Goal: Check status: Check status

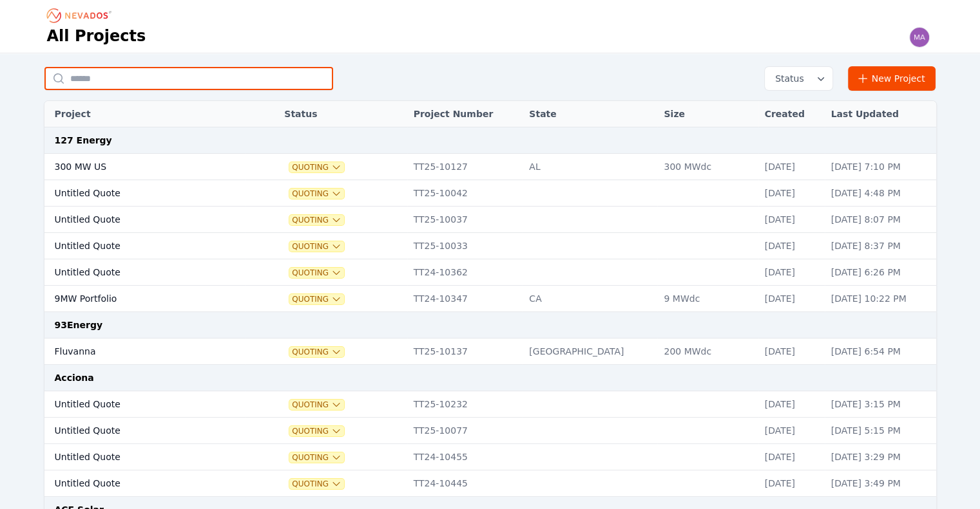
click at [77, 77] on input "text" at bounding box center [188, 78] width 289 height 23
type input "**********"
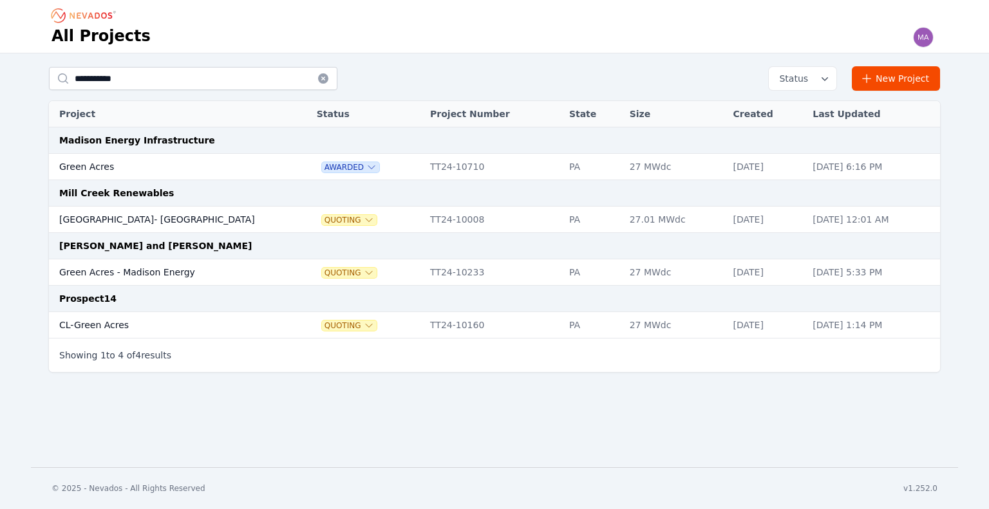
click at [198, 172] on td "Green Acres" at bounding box center [170, 167] width 242 height 26
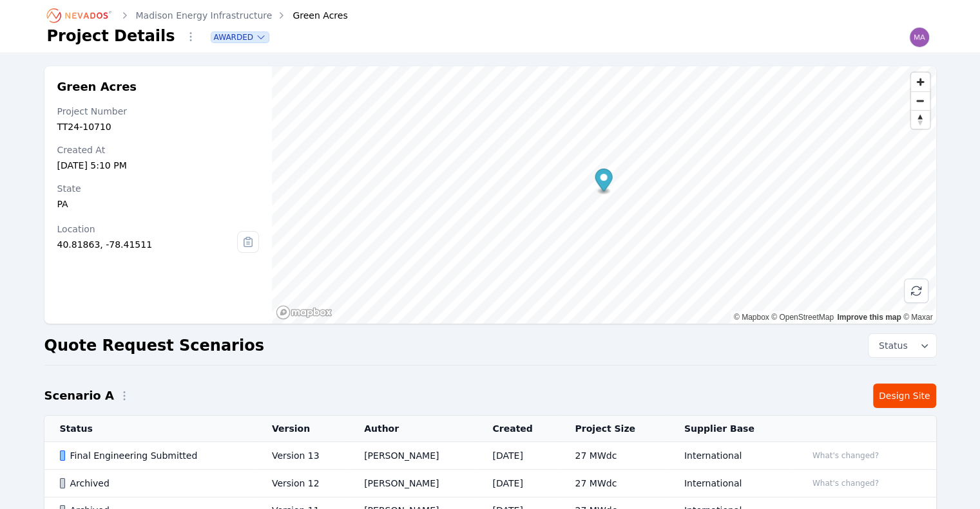
click at [168, 453] on div "Final Engineering Submitted" at bounding box center [155, 456] width 190 height 13
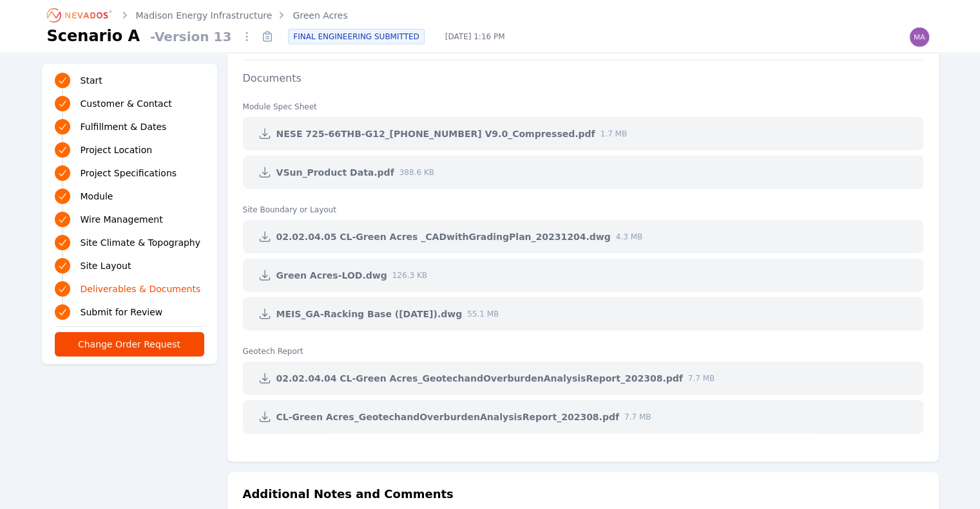
scroll to position [3095, 0]
click at [267, 373] on icon at bounding box center [264, 379] width 13 height 13
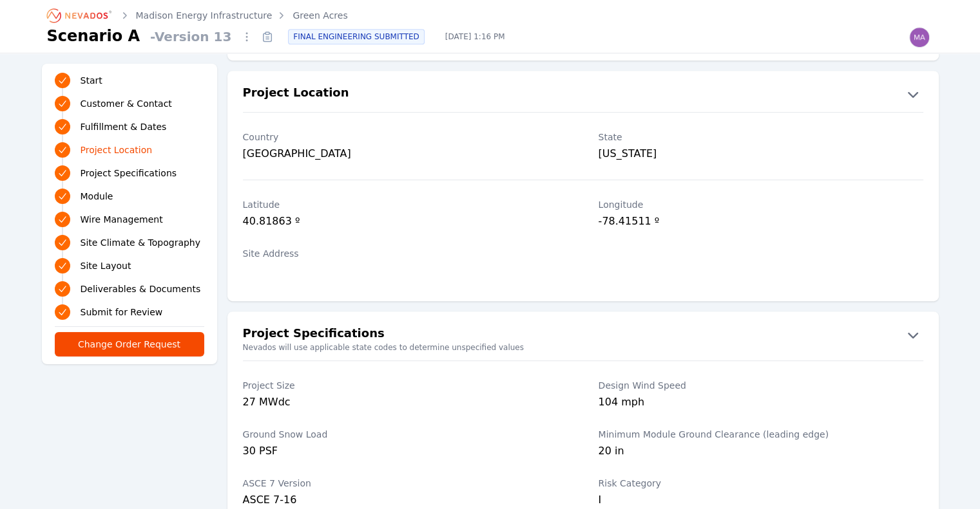
scroll to position [690, 0]
click at [658, 221] on div "-78.41511 º" at bounding box center [760, 223] width 325 height 18
drag, startPoint x: 299, startPoint y: 211, endPoint x: 240, endPoint y: 230, distance: 62.3
click at [240, 230] on div "[GEOGRAPHIC_DATA] º" at bounding box center [582, 215] width 711 height 49
drag, startPoint x: 245, startPoint y: 220, endPoint x: 295, endPoint y: 220, distance: 50.2
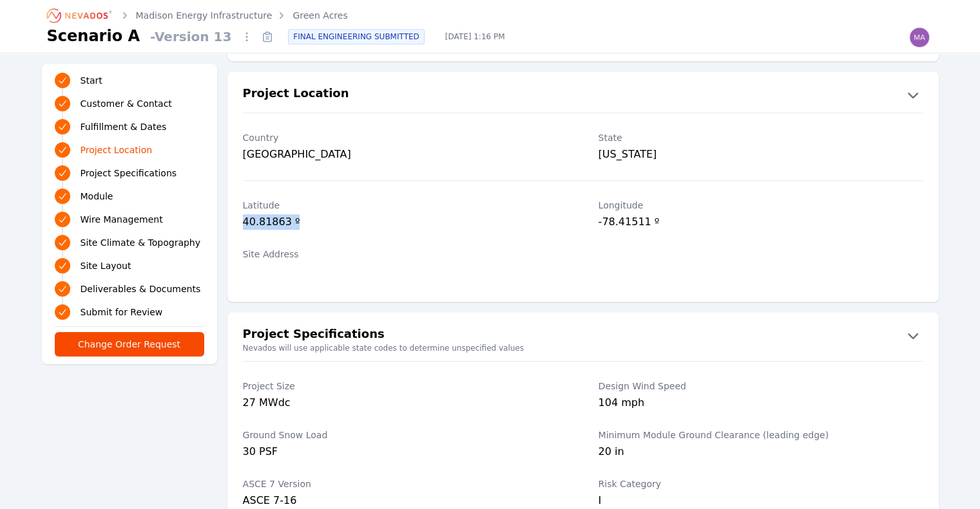
click at [295, 220] on div "40.81863 º" at bounding box center [405, 223] width 325 height 18
copy div "40.81863 º"
drag, startPoint x: 651, startPoint y: 219, endPoint x: 599, endPoint y: 227, distance: 52.8
click at [599, 227] on div "-78.41511 º" at bounding box center [760, 223] width 325 height 18
copy div "-78.41511 º"
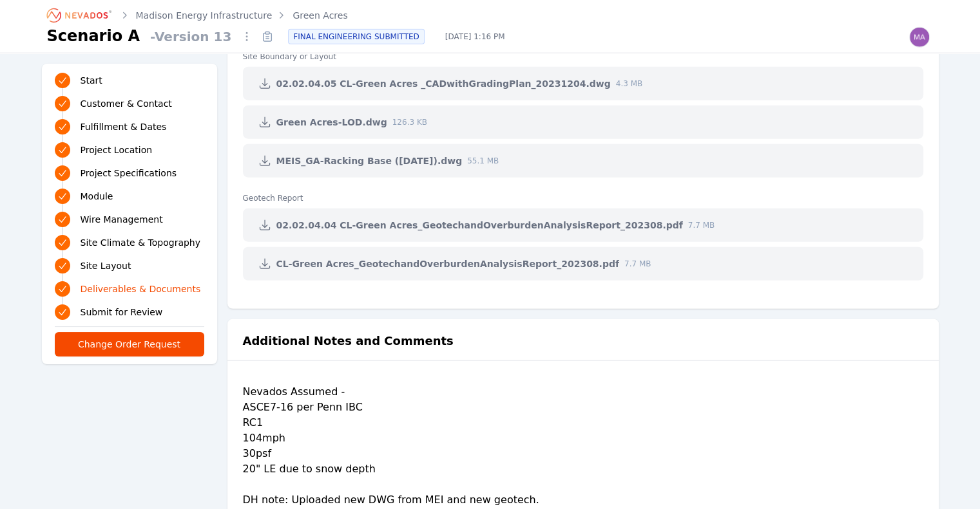
scroll to position [3250, 0]
